Goal: Information Seeking & Learning: Learn about a topic

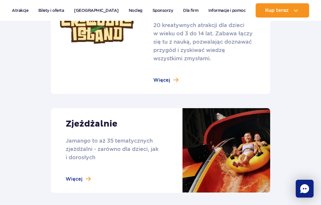
scroll to position [503, 0]
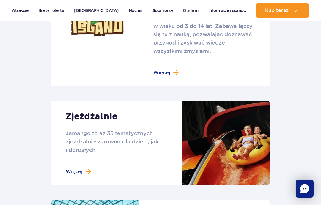
click at [106, 101] on link at bounding box center [161, 143] width 220 height 85
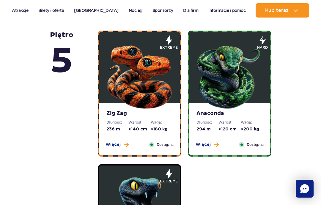
scroll to position [312, 0]
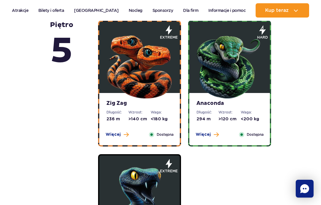
click at [162, 81] on img at bounding box center [139, 64] width 71 height 71
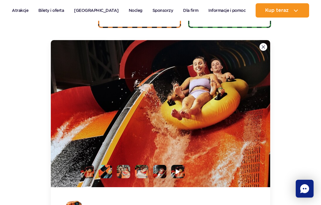
scroll to position [435, 0]
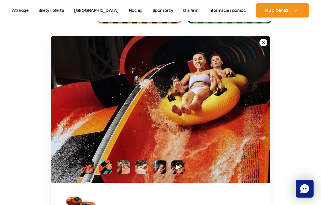
click at [263, 41] on img at bounding box center [264, 43] width 4 height 4
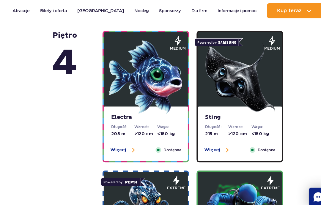
scroll to position [577, 0]
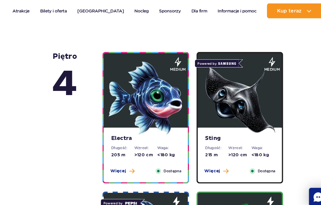
click at [143, 95] on img at bounding box center [139, 93] width 71 height 71
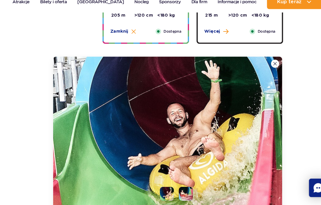
scroll to position [721, 0]
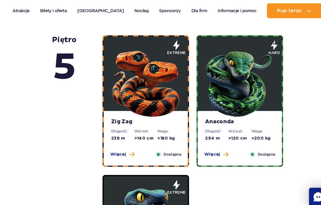
click at [161, 104] on img at bounding box center [139, 78] width 71 height 71
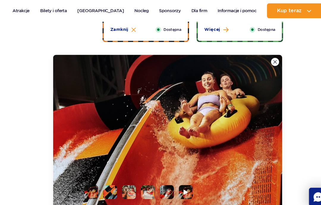
scroll to position [435, 0]
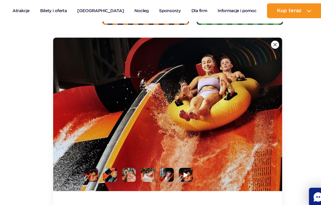
click at [262, 42] on img at bounding box center [264, 43] width 4 height 4
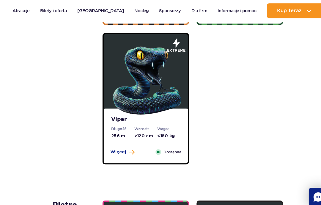
scroll to position [435, 0]
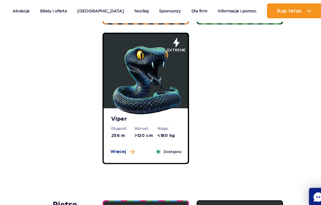
click at [265, 43] on div "Zig Zag Długość: 236 m Wzrost: >140 cm Waga: <180 kg Więcej Zamknij Dostępna ex…" at bounding box center [185, 26] width 180 height 259
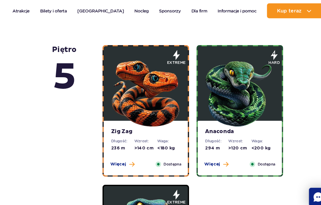
scroll to position [245, 0]
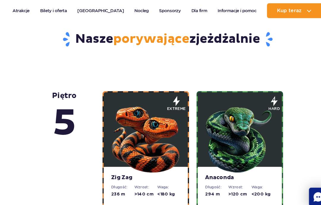
click at [222, 114] on img at bounding box center [229, 131] width 71 height 71
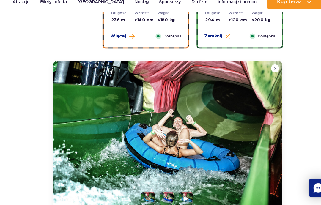
scroll to position [426, 0]
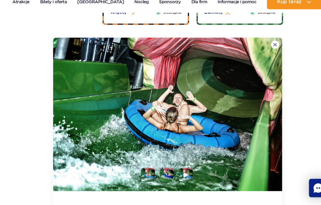
click at [266, 48] on button at bounding box center [264, 52] width 8 height 8
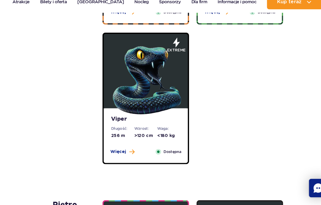
click at [157, 110] on img at bounding box center [139, 84] width 71 height 71
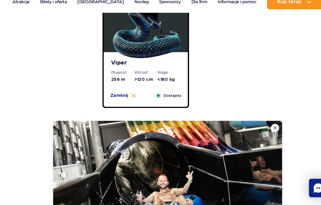
scroll to position [560, 0]
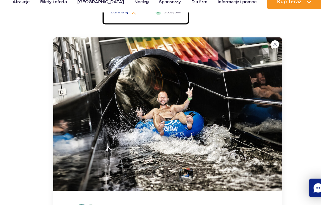
click at [260, 45] on img at bounding box center [161, 118] width 220 height 147
click at [260, 46] on img at bounding box center [161, 118] width 220 height 147
click at [266, 46] on img at bounding box center [161, 118] width 220 height 147
click at [271, 32] on div "Zig Zag Długość: 236 m Wzrost: >140 cm Waga: <180 kg Więcej Zamknij Dostępna ex…" at bounding box center [185, 62] width 180 height 580
click at [265, 50] on img at bounding box center [264, 52] width 4 height 4
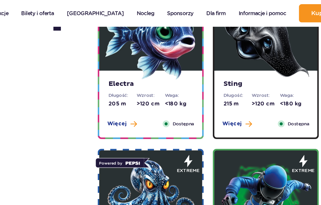
scroll to position [643, 0]
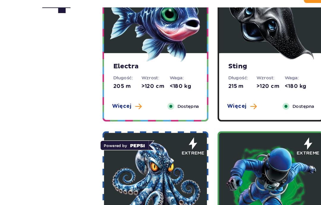
click at [215, 42] on img at bounding box center [229, 28] width 71 height 71
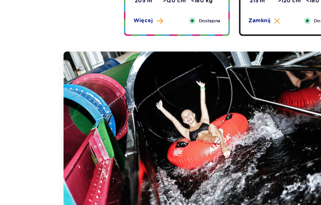
scroll to position [703, 0]
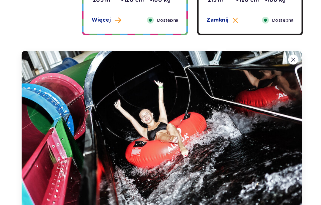
click at [262, 67] on img at bounding box center [264, 69] width 4 height 4
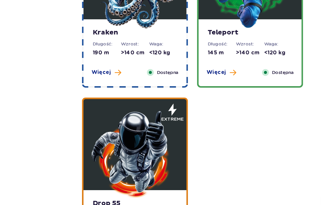
scroll to position [793, 0]
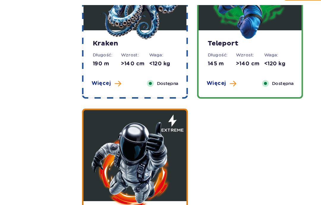
click at [105, 145] on img at bounding box center [139, 146] width 71 height 71
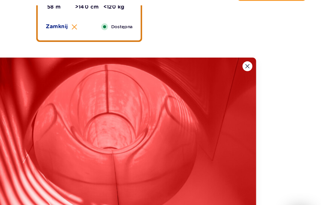
scroll to position [971, 0]
click at [262, 67] on img at bounding box center [264, 69] width 4 height 4
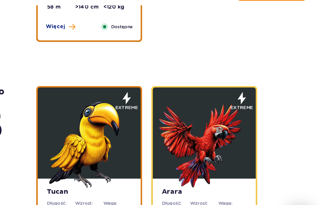
click at [193, 54] on div "piętro 5 Zig Zag Długość: 236 m Wzrost: >140 cm Waga: <180 kg Więcej Zamknij Do…" at bounding box center [160, 160] width 229 height 1598
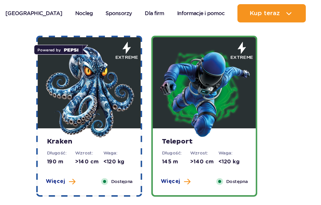
scroll to position [731, 0]
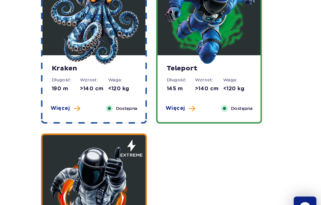
click at [194, 31] on img at bounding box center [229, 40] width 71 height 71
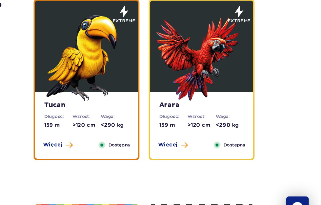
scroll to position [1347, 0]
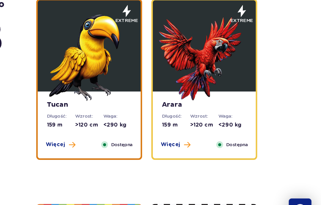
click at [104, 48] on img at bounding box center [139, 67] width 71 height 71
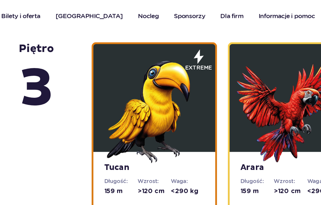
scroll to position [1025, 0]
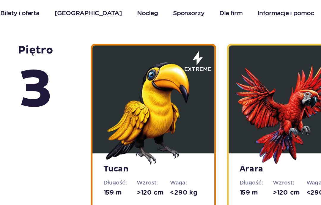
click at [104, 72] on img at bounding box center [139, 74] width 71 height 71
click at [104, 84] on img at bounding box center [139, 74] width 71 height 71
click at [104, 73] on img at bounding box center [139, 74] width 71 height 71
click at [104, 76] on img at bounding box center [139, 74] width 71 height 71
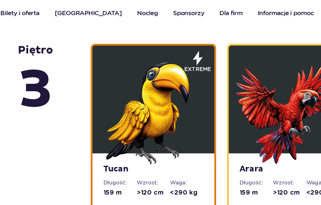
click at [104, 87] on img at bounding box center [139, 74] width 71 height 71
click at [104, 90] on img at bounding box center [139, 74] width 71 height 71
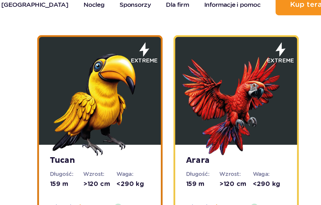
click at [104, 54] on img at bounding box center [139, 74] width 71 height 71
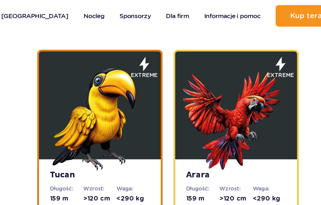
click at [104, 58] on img at bounding box center [139, 76] width 71 height 71
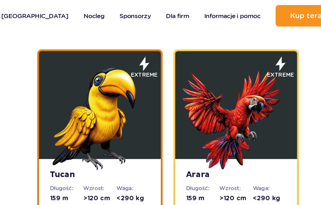
click at [104, 58] on img at bounding box center [139, 76] width 71 height 71
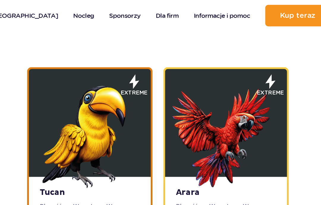
scroll to position [1011, 0]
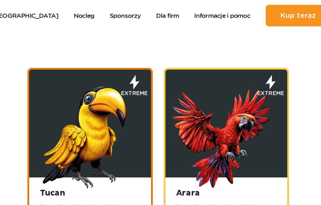
click at [104, 96] on img at bounding box center [139, 89] width 71 height 71
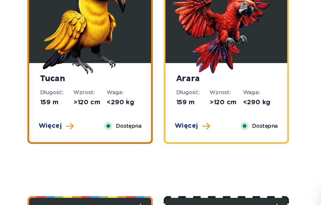
scroll to position [1038, 0]
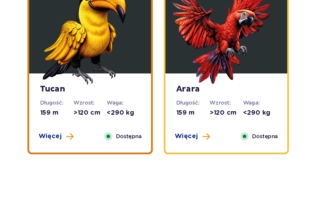
click at [129, 114] on dd ">120 cm" at bounding box center [140, 117] width 22 height 6
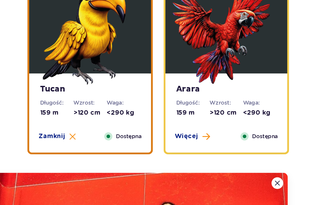
click at [104, 34] on img at bounding box center [139, 61] width 71 height 71
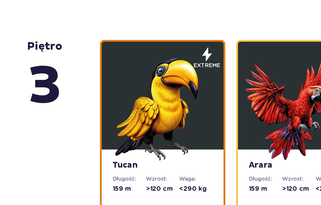
scroll to position [989, 0]
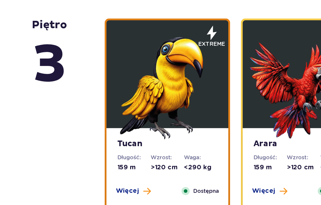
click at [110, 75] on img at bounding box center [139, 110] width 71 height 71
click at [104, 75] on img at bounding box center [139, 110] width 71 height 71
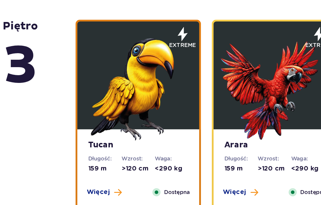
click at [104, 75] on img at bounding box center [139, 110] width 71 height 71
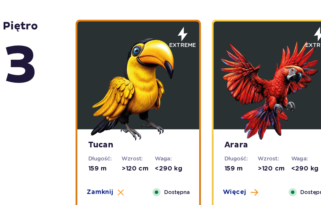
click at [104, 75] on img at bounding box center [139, 110] width 71 height 71
click at [151, 156] on dt "Waga:" at bounding box center [162, 158] width 22 height 5
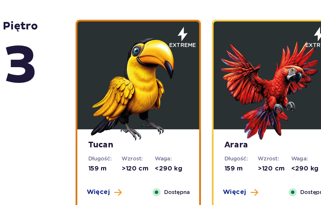
click at [129, 156] on dt "Wzrost:" at bounding box center [140, 158] width 22 height 5
click at [107, 162] on dd "159 m" at bounding box center [118, 165] width 22 height 6
click at [99, 139] on div "Tucan Długość: 159 m Wzrost: >120 cm Waga: <290 kg Więcej Zamknij Dostępna" at bounding box center [139, 165] width 81 height 52
click at [107, 162] on dd "159 m" at bounding box center [118, 165] width 22 height 6
click at [104, 92] on img at bounding box center [139, 110] width 71 height 71
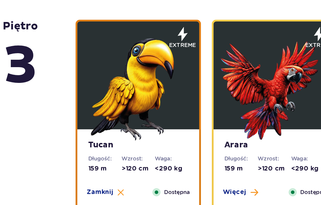
click at [104, 75] on img at bounding box center [139, 110] width 71 height 71
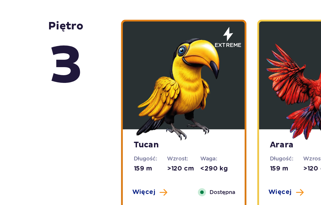
click at [149, 178] on div "Dostępna" at bounding box center [161, 181] width 25 height 6
click at [157, 178] on span "Dostępna" at bounding box center [165, 181] width 17 height 6
click at [106, 178] on button "Zamknij" at bounding box center [118, 181] width 25 height 6
click at [124, 178] on span at bounding box center [126, 180] width 5 height 5
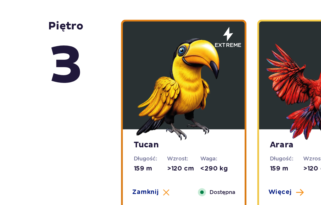
click at [140, 75] on img at bounding box center [139, 110] width 71 height 71
click at [137, 75] on img at bounding box center [139, 110] width 71 height 71
click at [129, 79] on img at bounding box center [139, 110] width 71 height 71
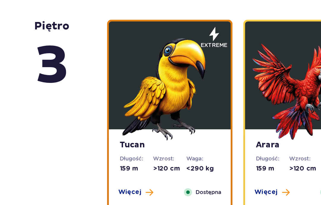
click at [110, 75] on img at bounding box center [139, 110] width 71 height 71
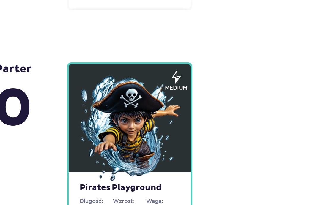
scroll to position [1710, 0]
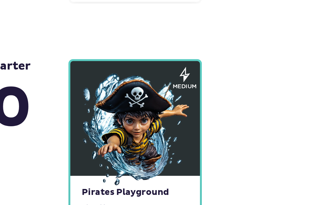
click at [104, 104] on img at bounding box center [139, 139] width 71 height 71
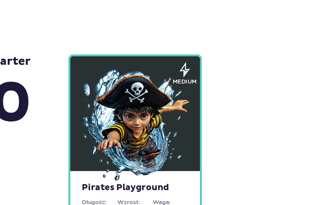
click at [104, 104] on img at bounding box center [139, 139] width 71 height 71
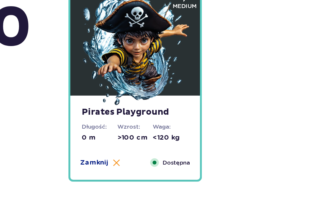
scroll to position [1757, 0]
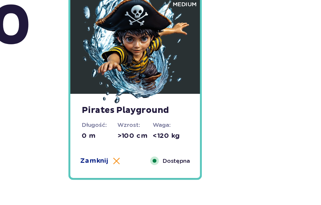
click at [106, 160] on span "Zamknij" at bounding box center [114, 163] width 17 height 6
click at [106, 160] on span "Więcej" at bounding box center [113, 163] width 15 height 6
click at [106, 160] on span "Zamknij" at bounding box center [114, 163] width 17 height 6
click at [149, 160] on span at bounding box center [151, 162] width 5 height 5
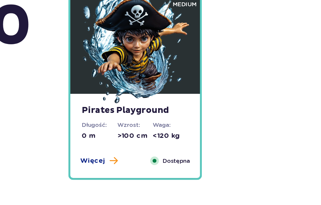
click at [149, 160] on div "Dostępna" at bounding box center [161, 163] width 25 height 6
click at [99, 121] on div "Pirates Playground Długość: 0 m Wzrost: >100 cm Waga: <120 kg Więcej Zamknij Do…" at bounding box center [139, 147] width 81 height 52
click at [149, 160] on span at bounding box center [151, 162] width 5 height 5
click at [99, 121] on div "Pirates Playground Długość: 0 m Wzrost: >100 cm Waga: <120 kg Więcej Zamknij Do…" at bounding box center [139, 147] width 81 height 52
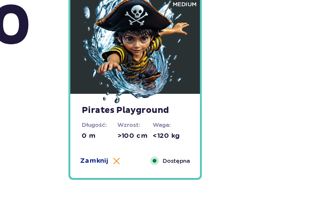
click at [146, 160] on div "Dostępna" at bounding box center [162, 163] width 32 height 6
click at [104, 63] on img at bounding box center [139, 92] width 71 height 71
click at [104, 57] on img at bounding box center [139, 92] width 71 height 71
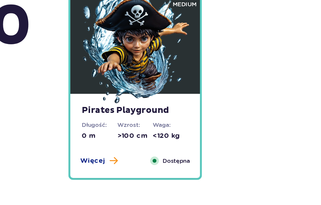
click at [104, 57] on img at bounding box center [139, 92] width 71 height 71
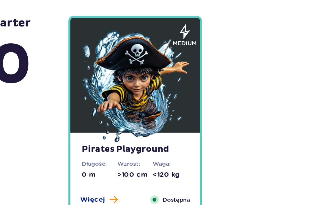
click at [104, 57] on img at bounding box center [139, 92] width 71 height 71
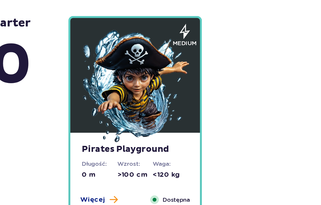
click at [104, 57] on img at bounding box center [139, 92] width 71 height 71
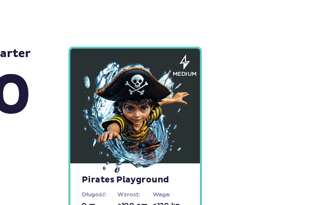
click at [104, 57] on img at bounding box center [139, 92] width 71 height 71
click at [167, 54] on icon at bounding box center [170, 59] width 7 height 10
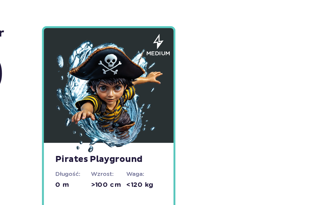
click at [104, 91] on img at bounding box center [139, 92] width 71 height 71
click at [129, 138] on dt "Wzrost:" at bounding box center [140, 140] width 22 height 5
click at [129, 145] on dd ">100 cm" at bounding box center [140, 148] width 22 height 6
click at [129, 138] on dl "Wzrost: >100 cm" at bounding box center [140, 144] width 22 height 12
click at [129, 145] on dd ">100 cm" at bounding box center [140, 148] width 22 height 6
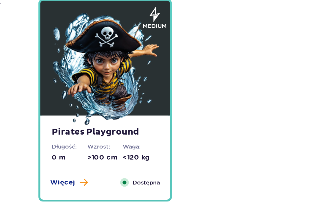
click at [104, 77] on img at bounding box center [139, 92] width 71 height 71
click at [107, 138] on dt "Długość:" at bounding box center [118, 140] width 22 height 5
click at [124, 160] on span at bounding box center [126, 162] width 5 height 5
click at [106, 160] on button "Zamknij" at bounding box center [118, 163] width 25 height 6
click at [124, 160] on span at bounding box center [126, 162] width 5 height 5
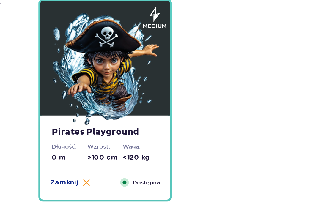
click at [126, 161] on img at bounding box center [128, 163] width 4 height 4
click at [99, 121] on div "Pirates Playground Długość: 0 m Wzrost: >100 cm Waga: <120 kg Więcej Zamknij Do…" at bounding box center [139, 147] width 81 height 52
click at [129, 138] on dt "Wzrost:" at bounding box center [140, 140] width 22 height 5
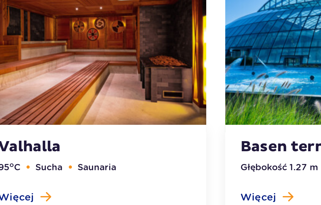
scroll to position [2088, 0]
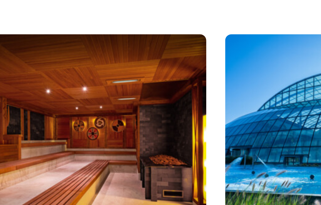
click at [51, 60] on link at bounding box center [103, 127] width 105 height 135
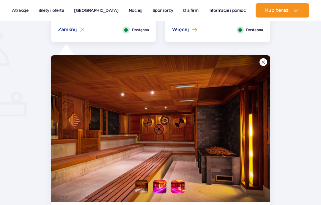
scroll to position [434, 0]
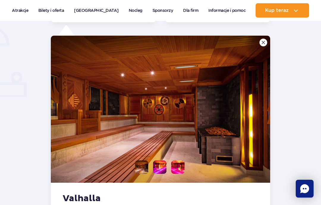
click at [100, 119] on img at bounding box center [161, 109] width 220 height 147
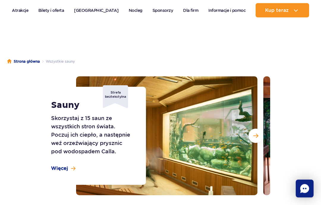
scroll to position [0, 0]
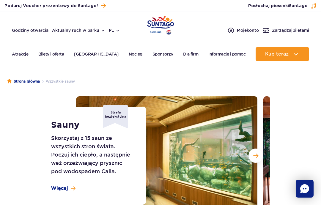
click at [208, 155] on img at bounding box center [167, 155] width 182 height 119
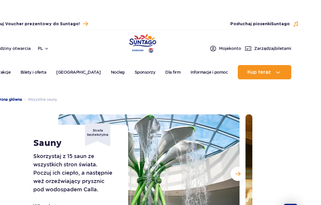
scroll to position [7, 0]
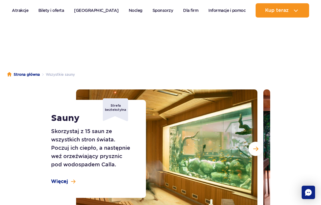
click at [237, 115] on img at bounding box center [167, 149] width 182 height 119
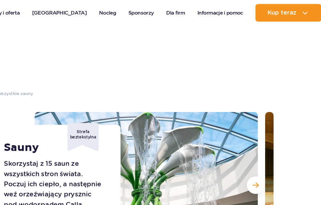
scroll to position [0, 0]
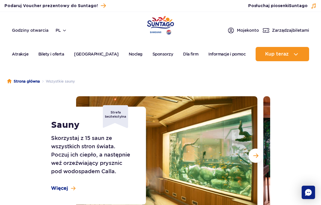
click at [254, 156] on span "Następny slajd" at bounding box center [256, 155] width 5 height 5
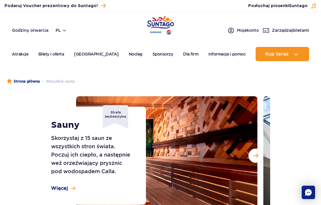
click at [258, 150] on button "Następny slajd" at bounding box center [256, 156] width 14 height 14
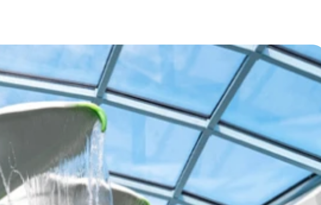
click at [76, 96] on img at bounding box center [167, 155] width 182 height 119
